Goal: Use online tool/utility: Use online tool/utility

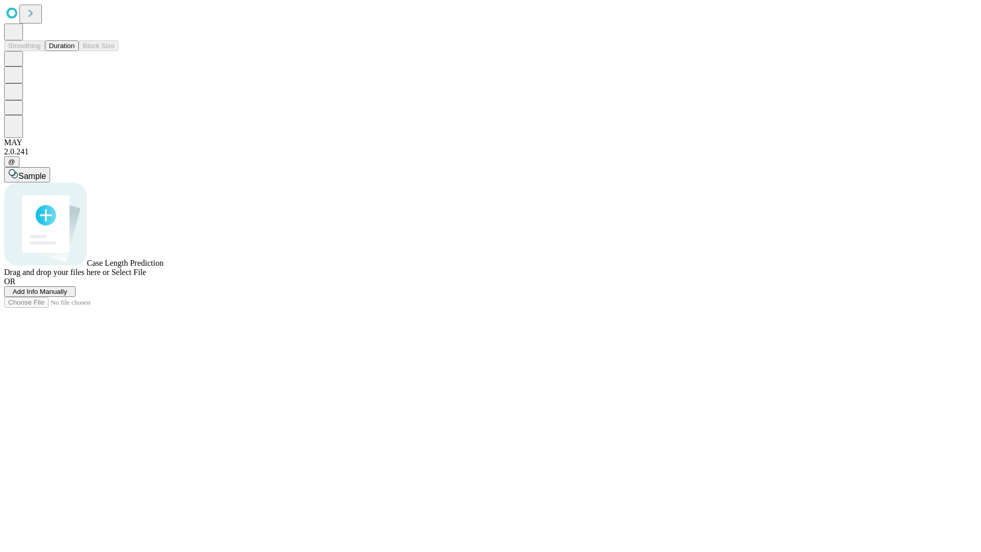
click at [75, 51] on button "Duration" at bounding box center [62, 45] width 34 height 11
click at [146, 276] on span "Select File" at bounding box center [128, 272] width 35 height 9
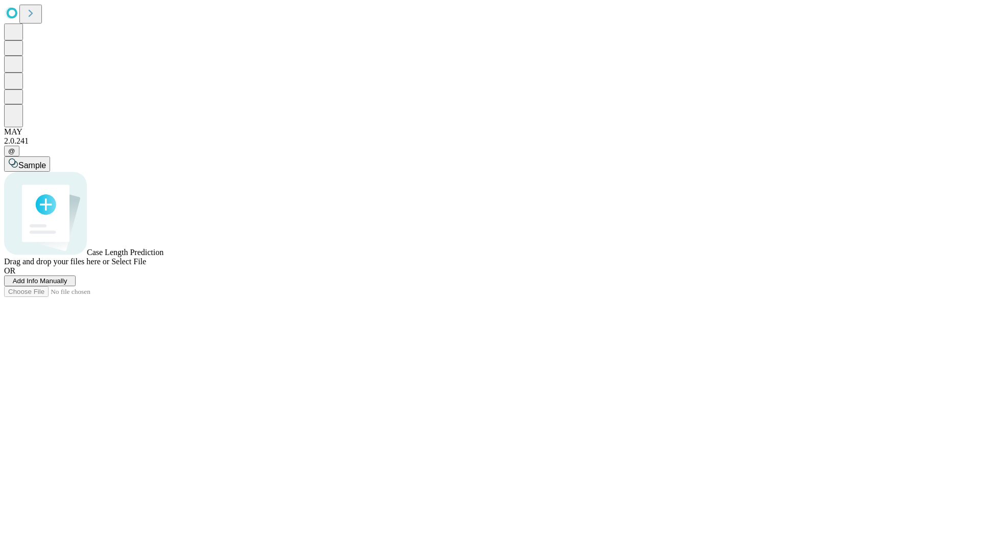
click at [146, 266] on span "Select File" at bounding box center [128, 261] width 35 height 9
